Goal: Browse casually

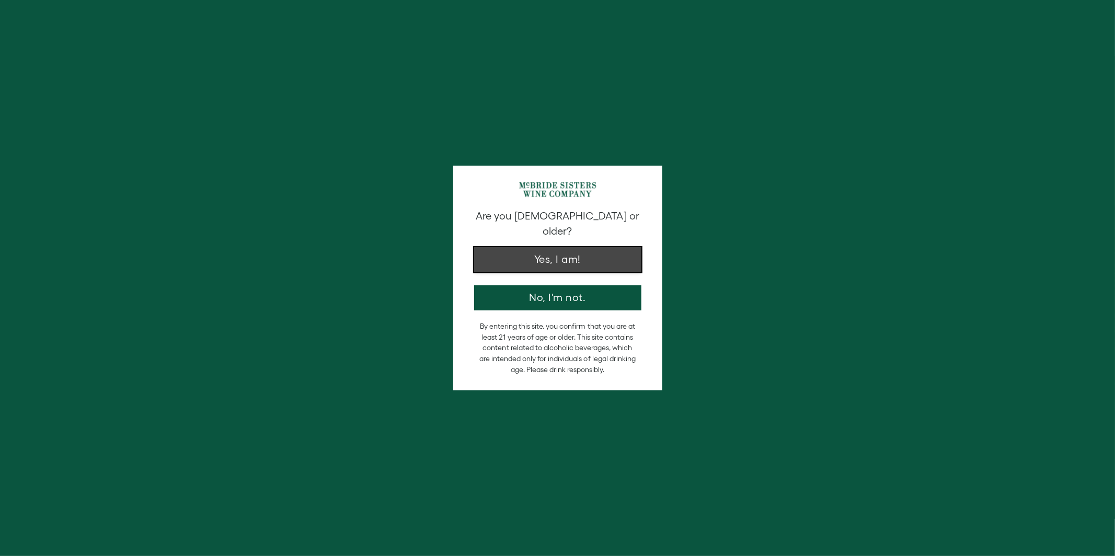
click at [538, 252] on button "Yes, I am!" at bounding box center [557, 259] width 167 height 25
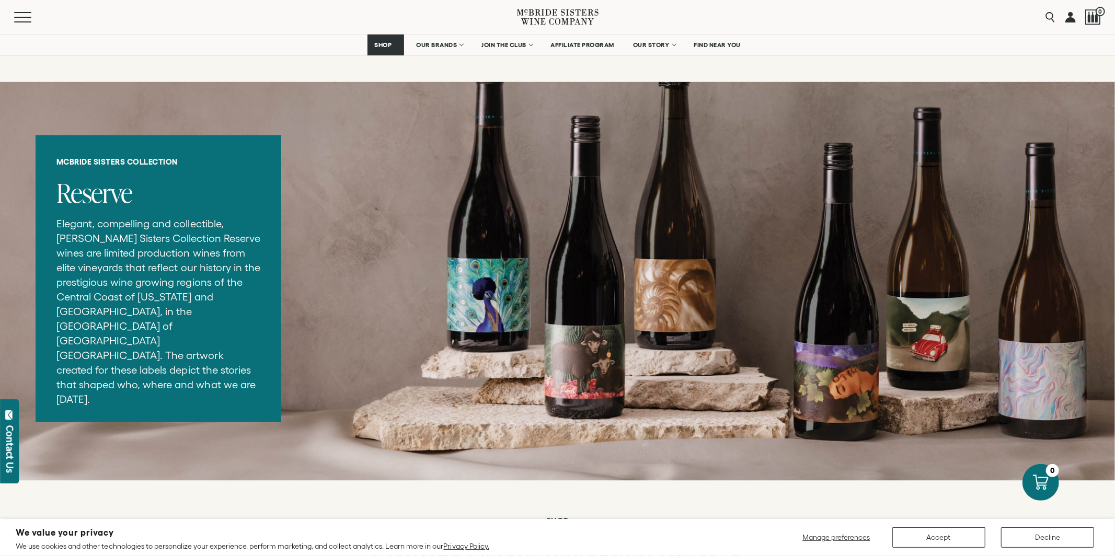
scroll to position [1206, 0]
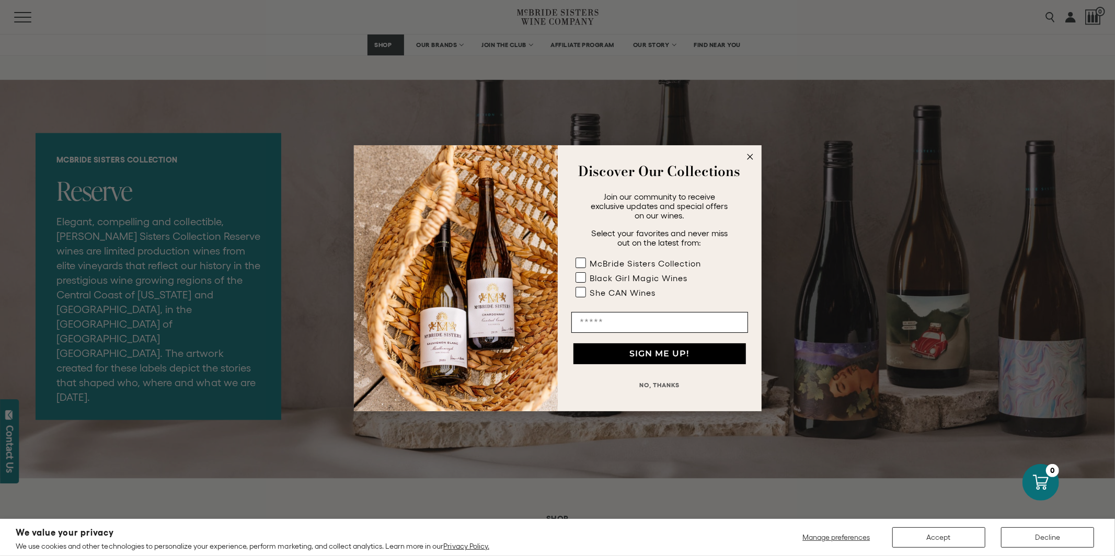
click at [755, 154] on circle "Close dialog" at bounding box center [750, 157] width 12 height 12
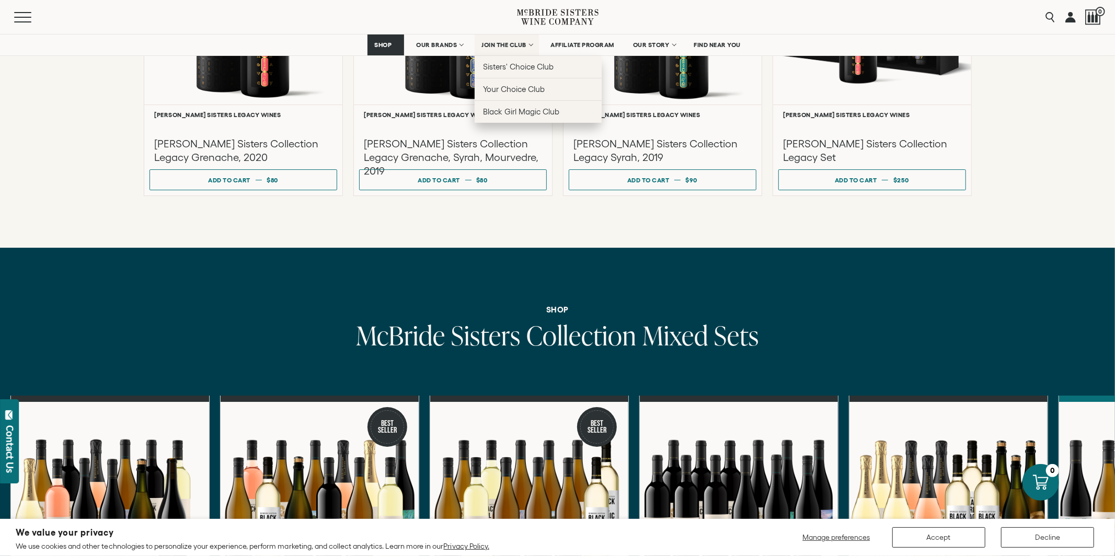
scroll to position [2857, 0]
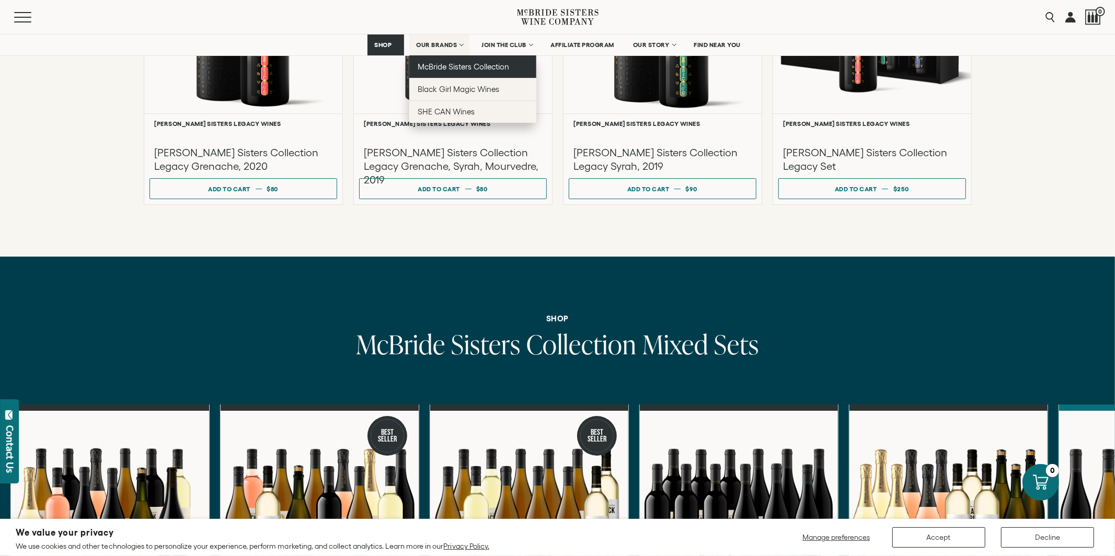
click at [449, 68] on span "McBride Sisters Collection" at bounding box center [464, 66] width 92 height 9
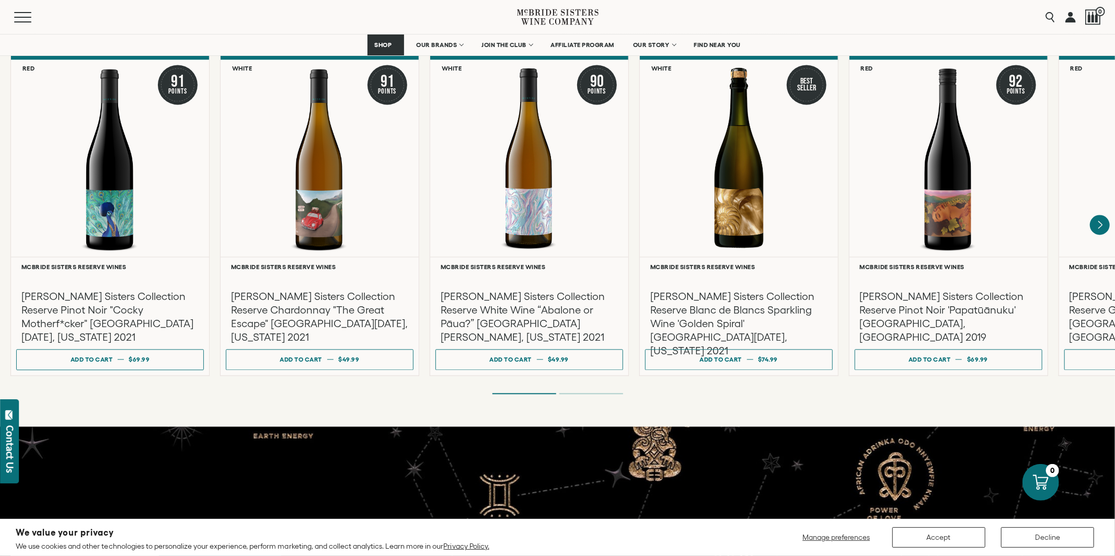
scroll to position [1751, 0]
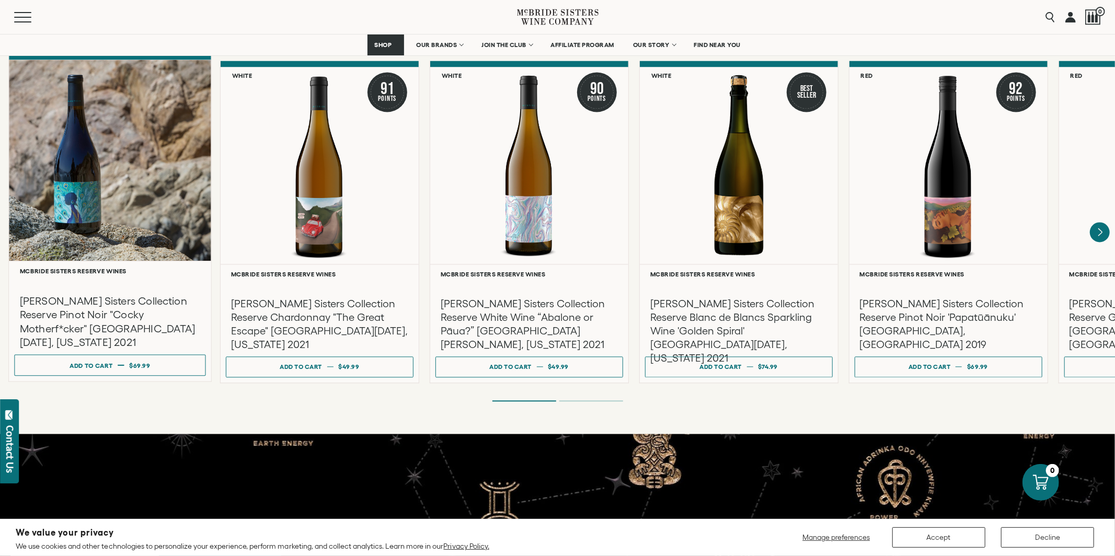
click at [97, 242] on div at bounding box center [110, 160] width 202 height 201
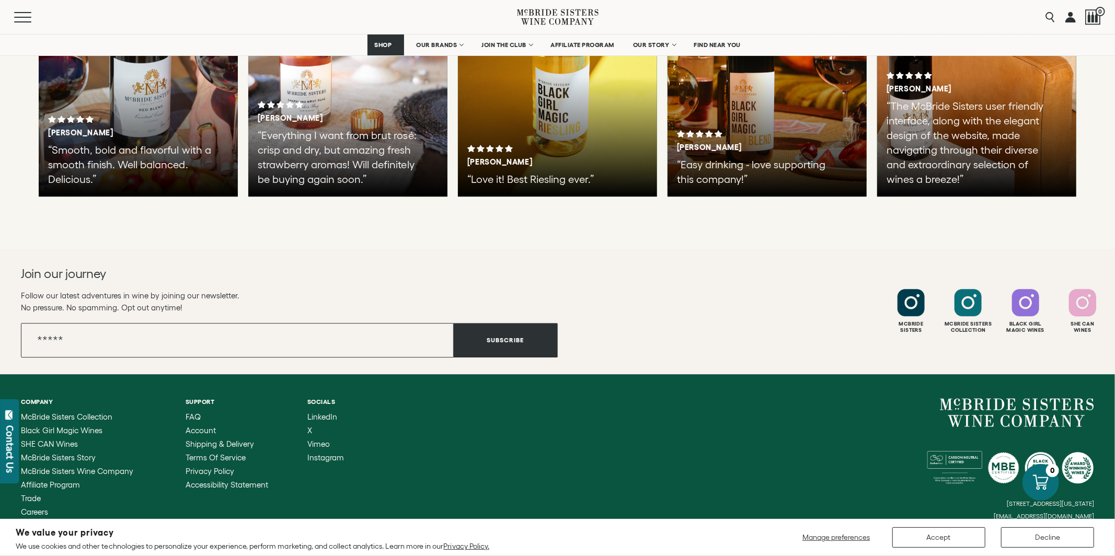
scroll to position [2255, 0]
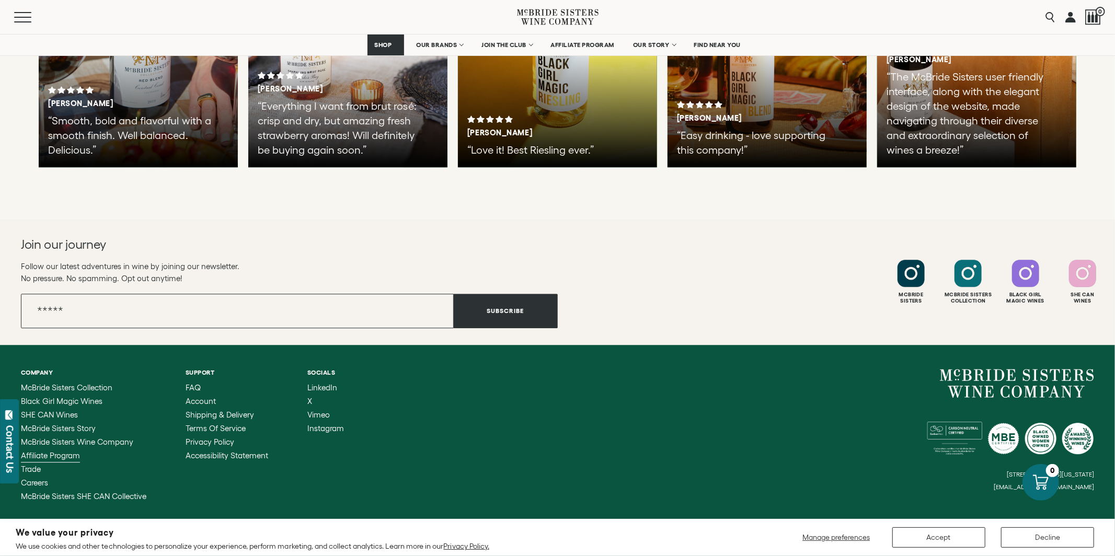
click at [66, 451] on span "Affiliate Program" at bounding box center [50, 455] width 59 height 9
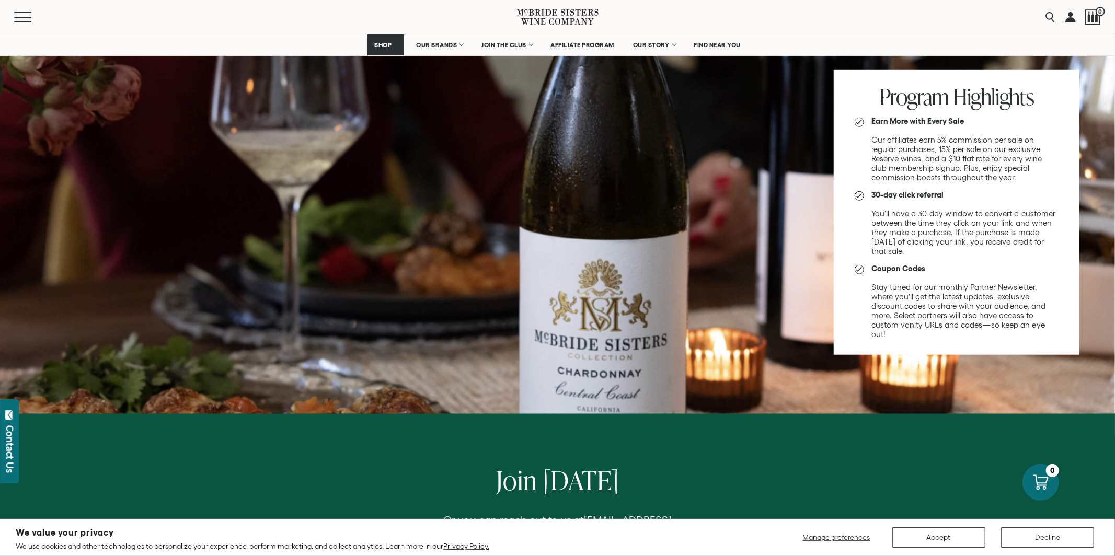
scroll to position [613, 0]
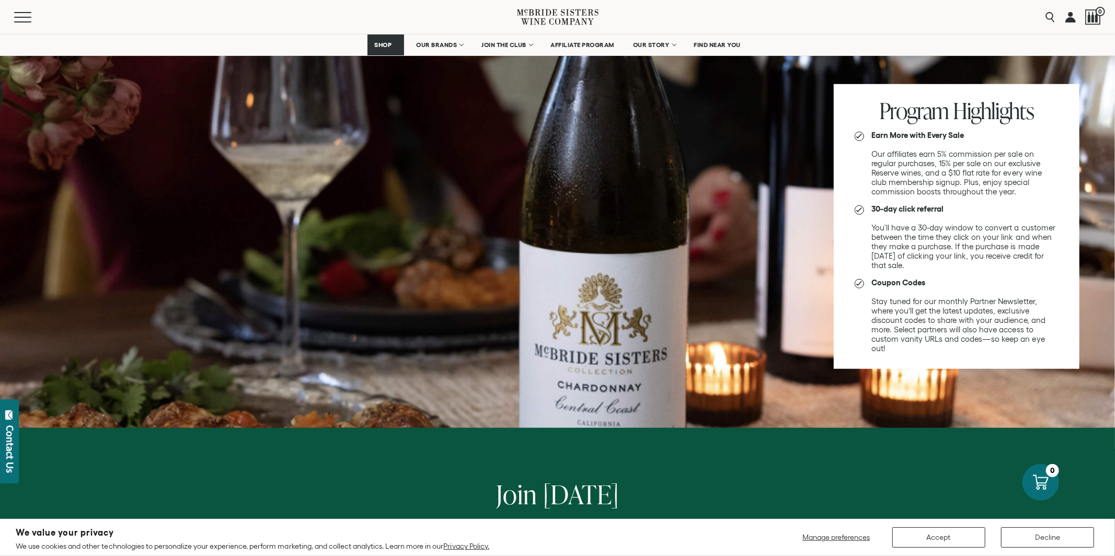
click at [22, 23] on div "Menu" at bounding box center [265, 17] width 503 height 34
click at [21, 17] on span "Mobile Menu Trigger" at bounding box center [25, 17] width 22 height 1
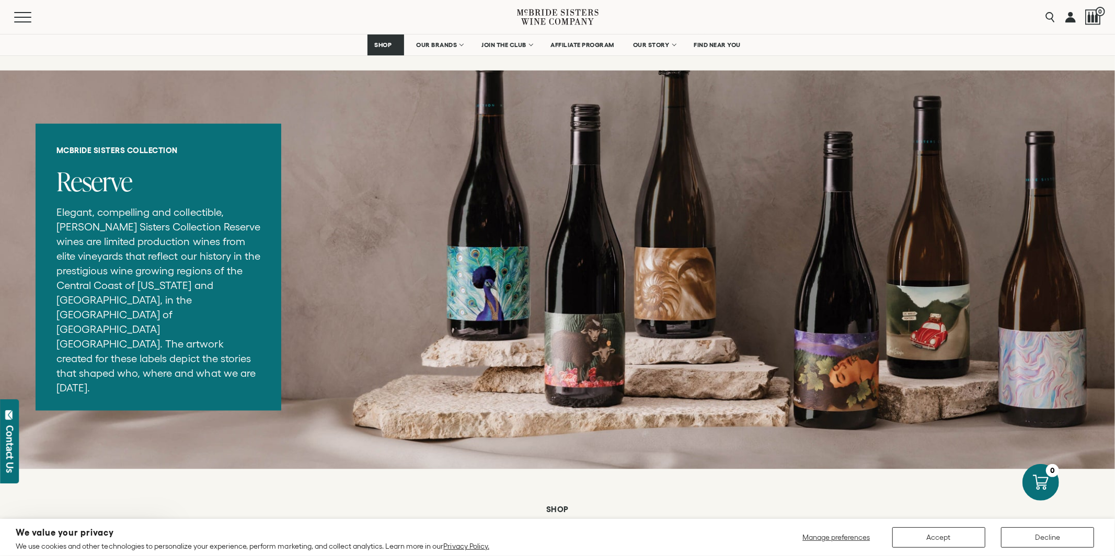
scroll to position [1257, 0]
